Goal: Task Accomplishment & Management: Manage account settings

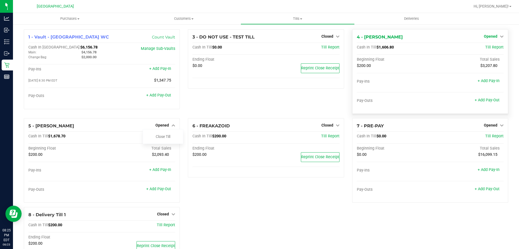
click at [488, 35] on span "Opened" at bounding box center [491, 36] width 14 height 4
click at [484, 48] on link "Close Till" at bounding box center [491, 47] width 15 height 4
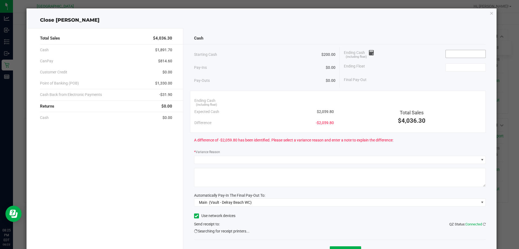
click at [459, 55] on input at bounding box center [466, 54] width 40 height 8
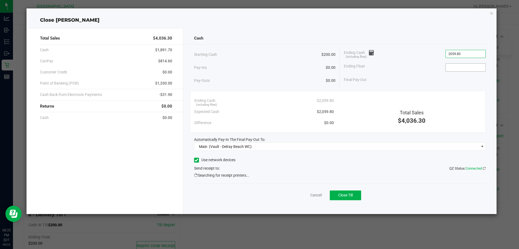
type input "$2,059.80"
click at [454, 69] on input at bounding box center [466, 68] width 40 height 8
type input "$200.00"
click at [469, 107] on div "Total Sales $4,036.30" at bounding box center [412, 110] width 148 height 30
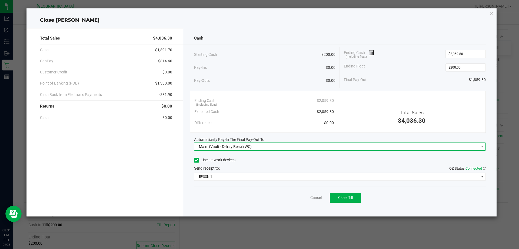
click at [229, 143] on div "Main (Vault - Delray Beach WC)" at bounding box center [224, 146] width 55 height 10
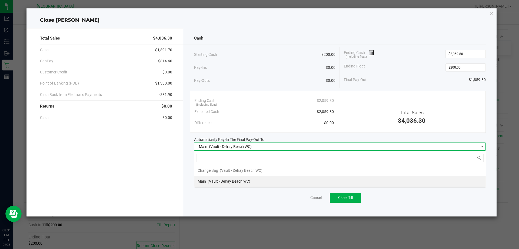
scroll to position [8, 292]
click at [227, 179] on div "Main (Vault - Delray Beach WC)" at bounding box center [224, 181] width 53 height 10
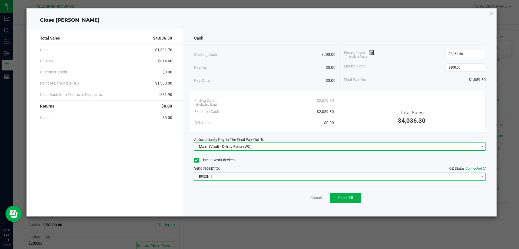
click at [227, 176] on span "EPSON-1" at bounding box center [336, 177] width 285 height 8
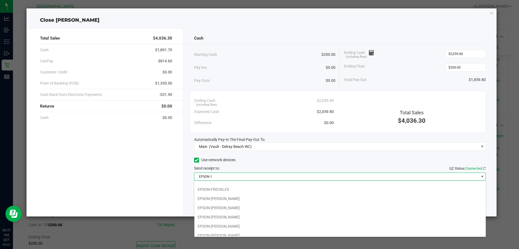
scroll to position [38, 0]
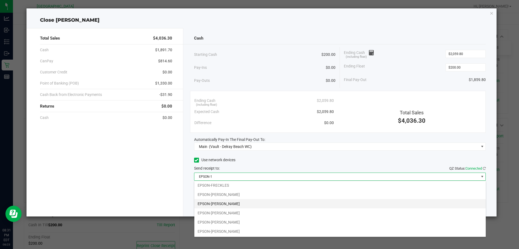
click at [243, 202] on li "EPSON-FRED HAMMOND" at bounding box center [340, 203] width 292 height 9
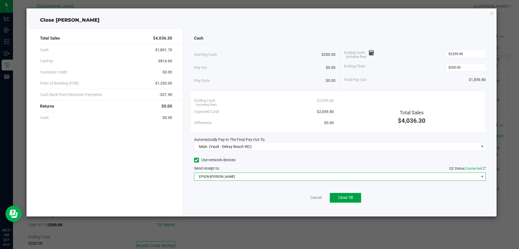
click at [344, 195] on button "Close Till" at bounding box center [345, 198] width 31 height 10
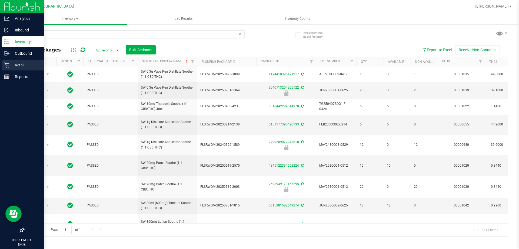
click at [19, 64] on p "Retail" at bounding box center [25, 65] width 32 height 6
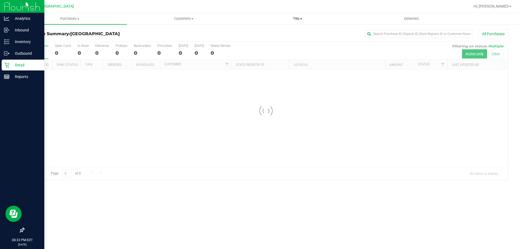
click at [295, 18] on span "Tills" at bounding box center [297, 18] width 113 height 5
click at [277, 39] on span "Reconcile e-payments" at bounding box center [268, 39] width 54 height 5
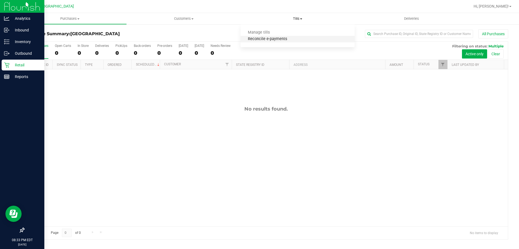
click at [282, 37] on span "Reconcile e-payments" at bounding box center [268, 39] width 54 height 5
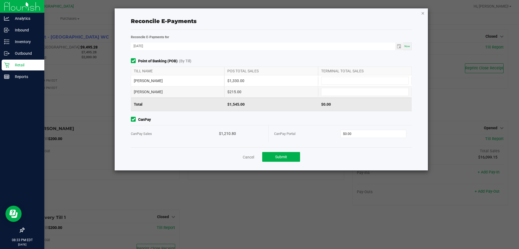
click at [426, 13] on div "Reconcile E-Payments Reconcile E-Payments for [DATE] Now Point of Banking (POB)…" at bounding box center [271, 89] width 313 height 162
click at [248, 154] on link "Cancel" at bounding box center [248, 156] width 11 height 5
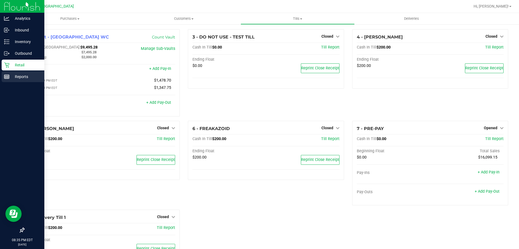
click at [29, 73] on div "Reports" at bounding box center [23, 76] width 43 height 11
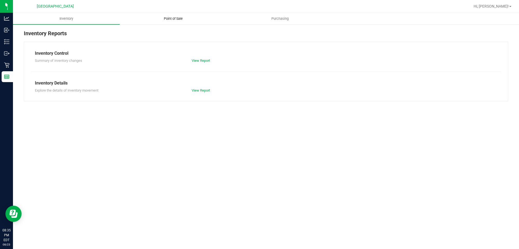
click at [174, 18] on span "Point of Sale" at bounding box center [174, 18] width 34 height 5
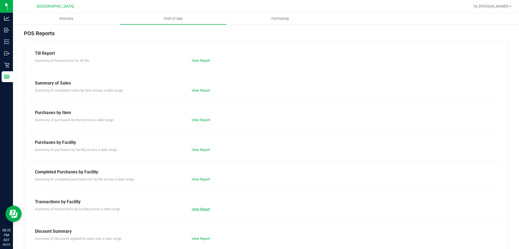
click at [202, 209] on link "View Report" at bounding box center [201, 209] width 18 height 4
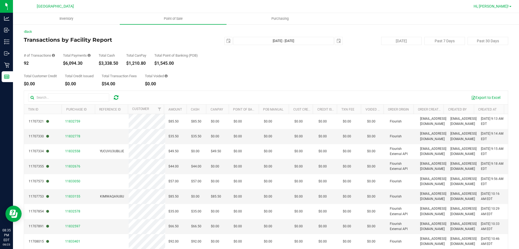
click at [503, 7] on span "Hi, [PERSON_NAME]!" at bounding box center [491, 6] width 35 height 4
